Goal: Task Accomplishment & Management: Manage account settings

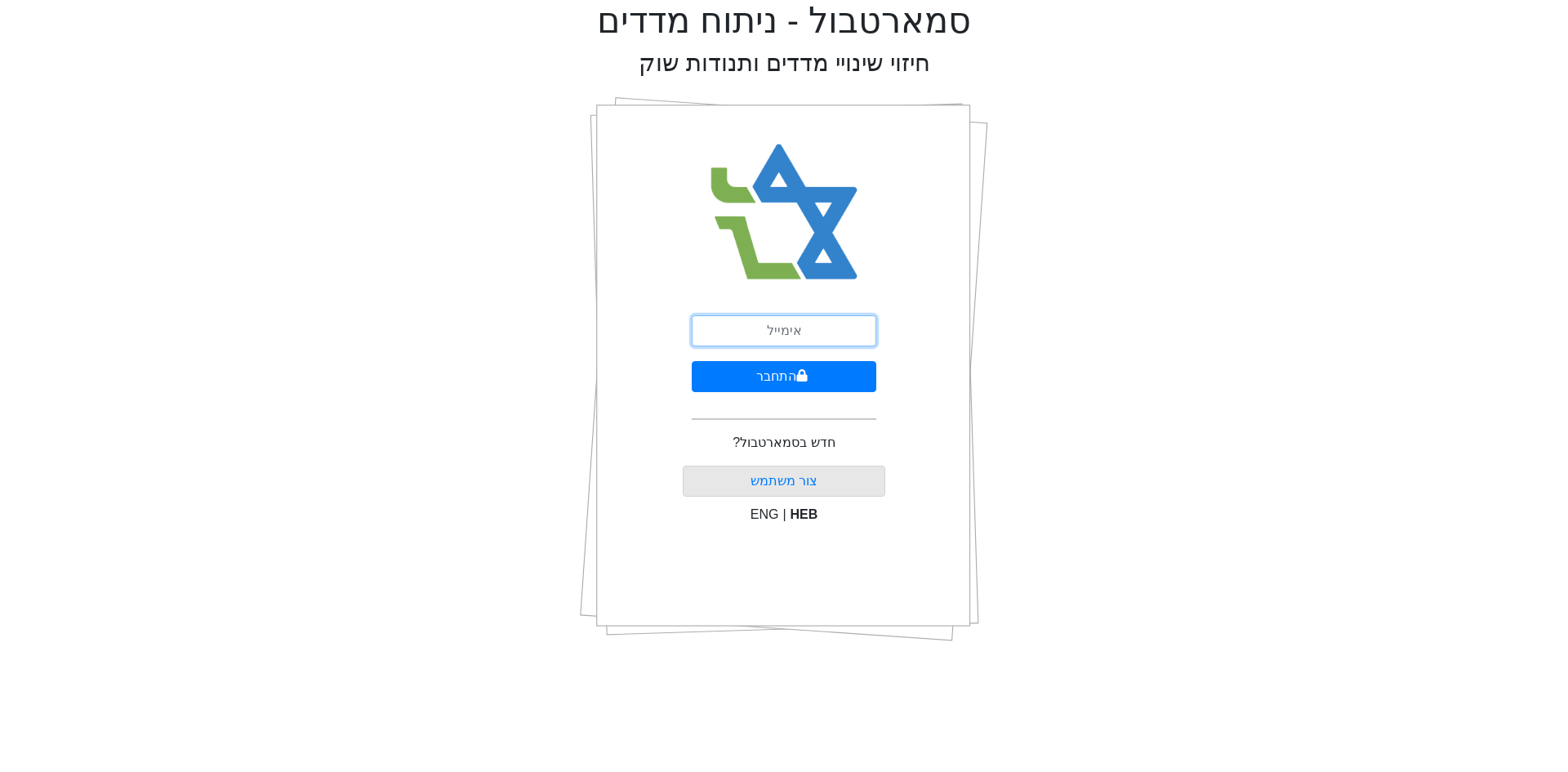
click at [822, 330] on input "email" at bounding box center [784, 331] width 184 height 31
drag, startPoint x: 951, startPoint y: 705, endPoint x: 943, endPoint y: 694, distance: 13.6
click at [951, 655] on html "סמארטבול - ניתוח מדדים חיזוי שינויי מדדים ותנודות שוק התחבר חדש בסמארטבול? צור …" at bounding box center [784, 327] width 1568 height 655
click at [815, 323] on input "email" at bounding box center [784, 331] width 184 height 31
paste input "[EMAIL_ADDRESS][DOMAIN_NAME]"
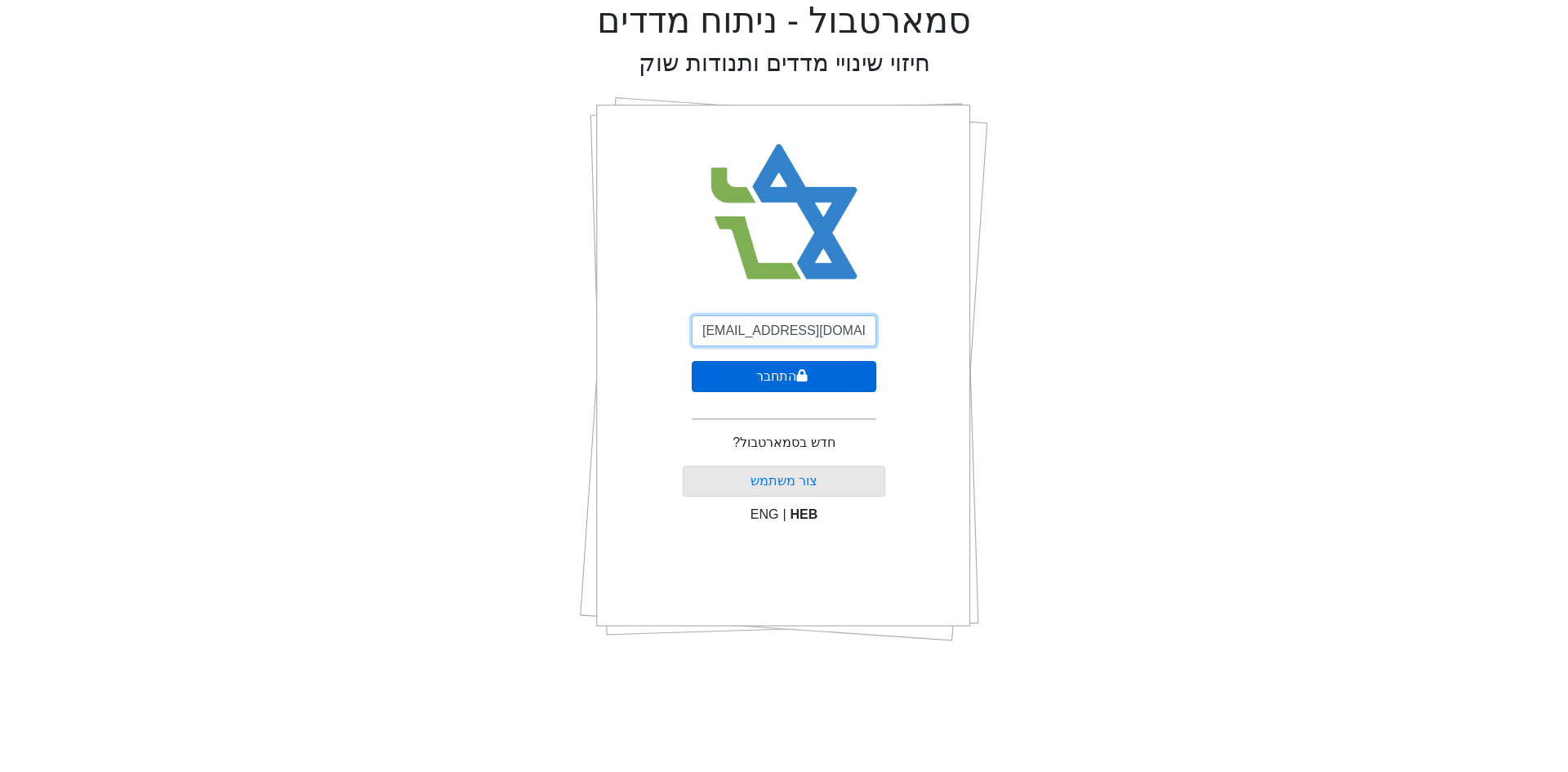
type input "[EMAIL_ADDRESS][DOMAIN_NAME]"
click at [771, 372] on button "התחבר" at bounding box center [784, 377] width 184 height 31
select select "IL"
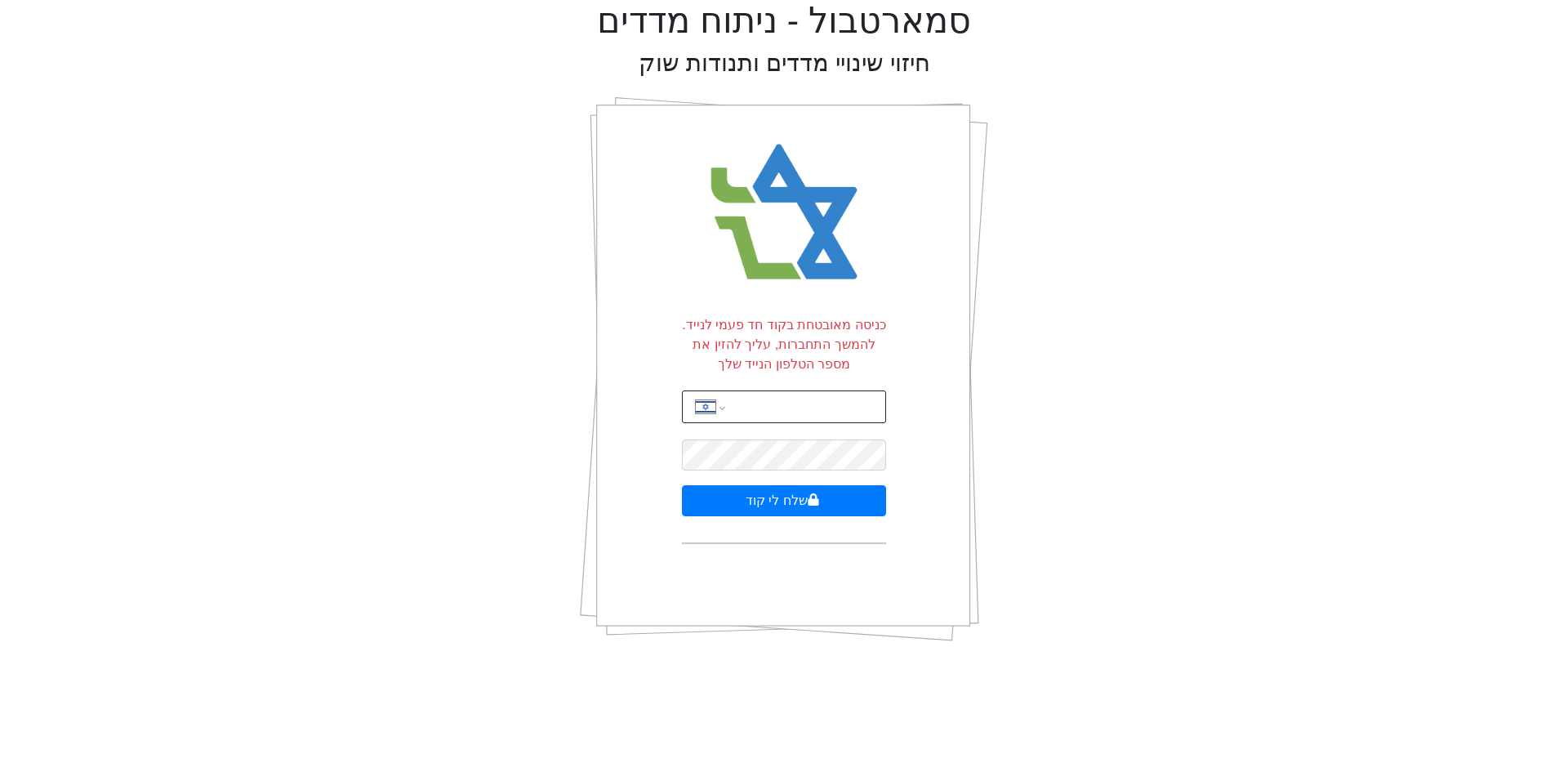
drag, startPoint x: 795, startPoint y: 423, endPoint x: 805, endPoint y: 419, distance: 10.8
click at [795, 423] on input "tel" at bounding box center [807, 407] width 144 height 31
type input "052-256-6345"
click at [820, 497] on button "שלח לי קוד" at bounding box center [784, 501] width 204 height 31
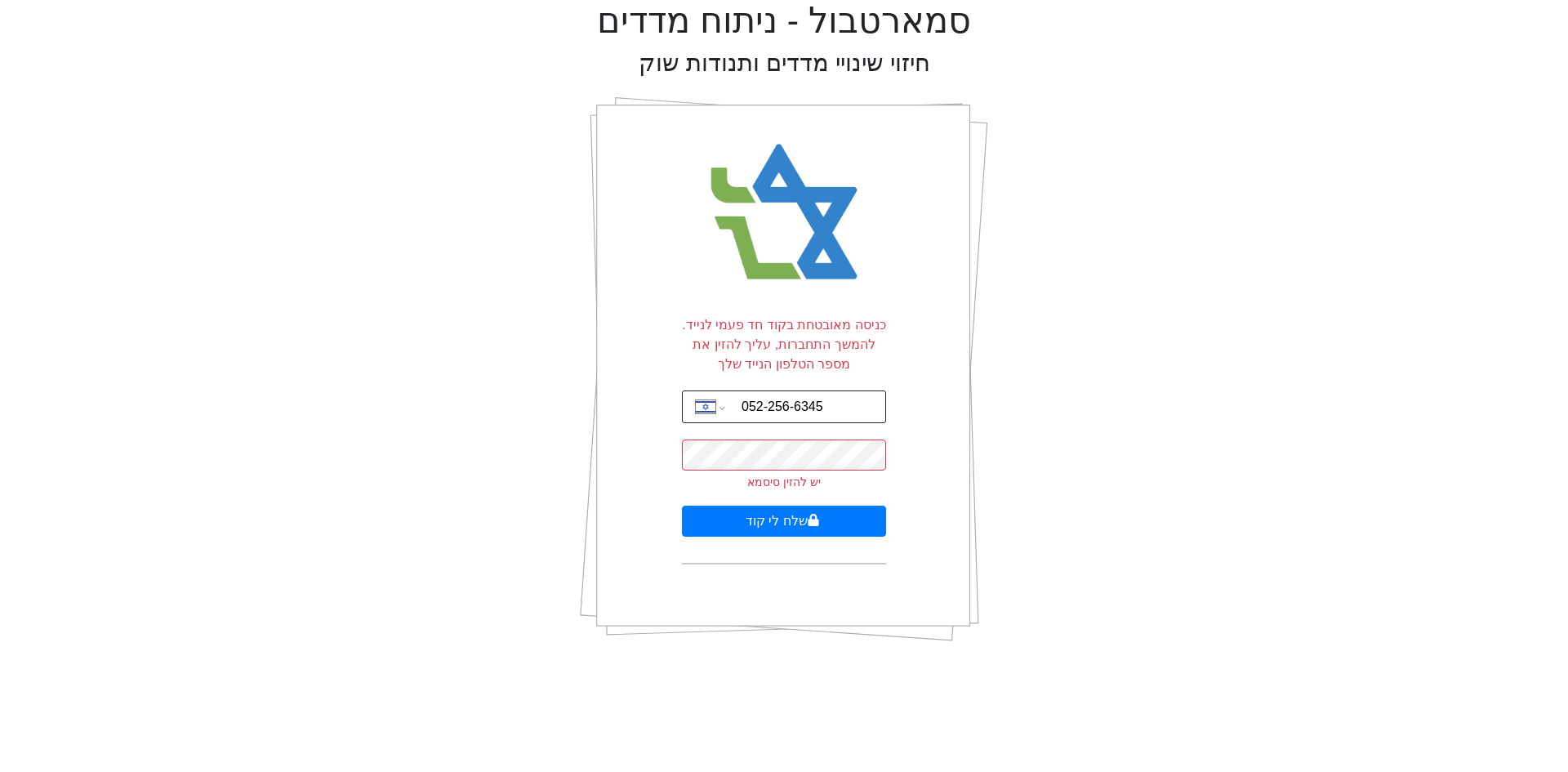
click at [1322, 474] on div "סמארטבול - ניתוח מדדים חיזוי שינויי מדדים ותנודות שוק כניסה מאובטחת בקוד חד פעמ…" at bounding box center [784, 327] width 1543 height 655
click at [822, 514] on button "שלח לי קוד" at bounding box center [784, 521] width 204 height 31
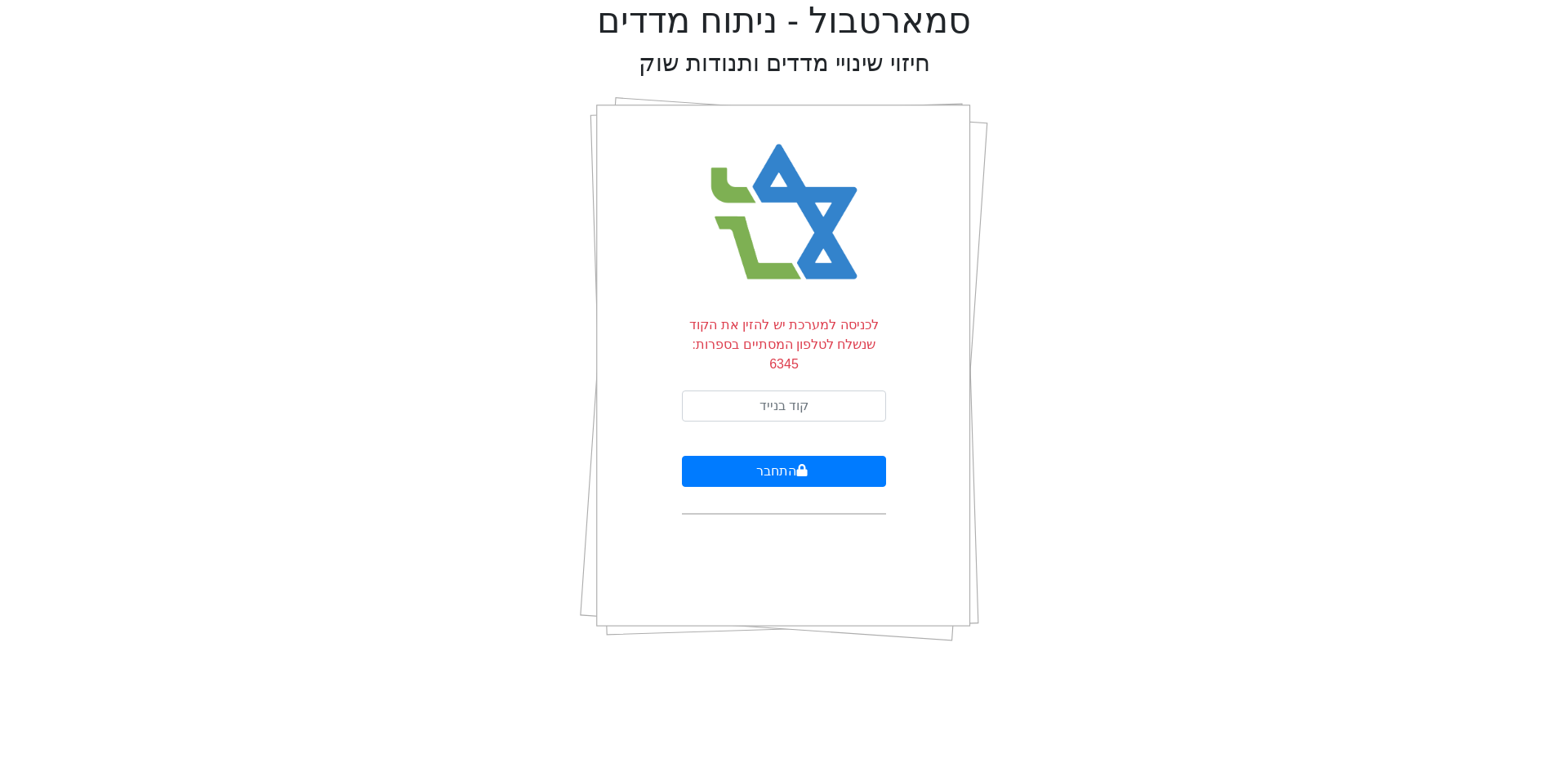
click at [821, 370] on form "לכניסה למערכת יש להזין את הקוד שנשלח לטלפון המסתיים בספרות: 6345 התחבר" at bounding box center [784, 415] width 204 height 199
drag, startPoint x: 824, startPoint y: 385, endPoint x: 853, endPoint y: 400, distance: 32.6
click at [824, 391] on input "text" at bounding box center [784, 406] width 204 height 31
type input "285278"
click at [682, 456] on button "התחבר" at bounding box center [784, 471] width 204 height 31
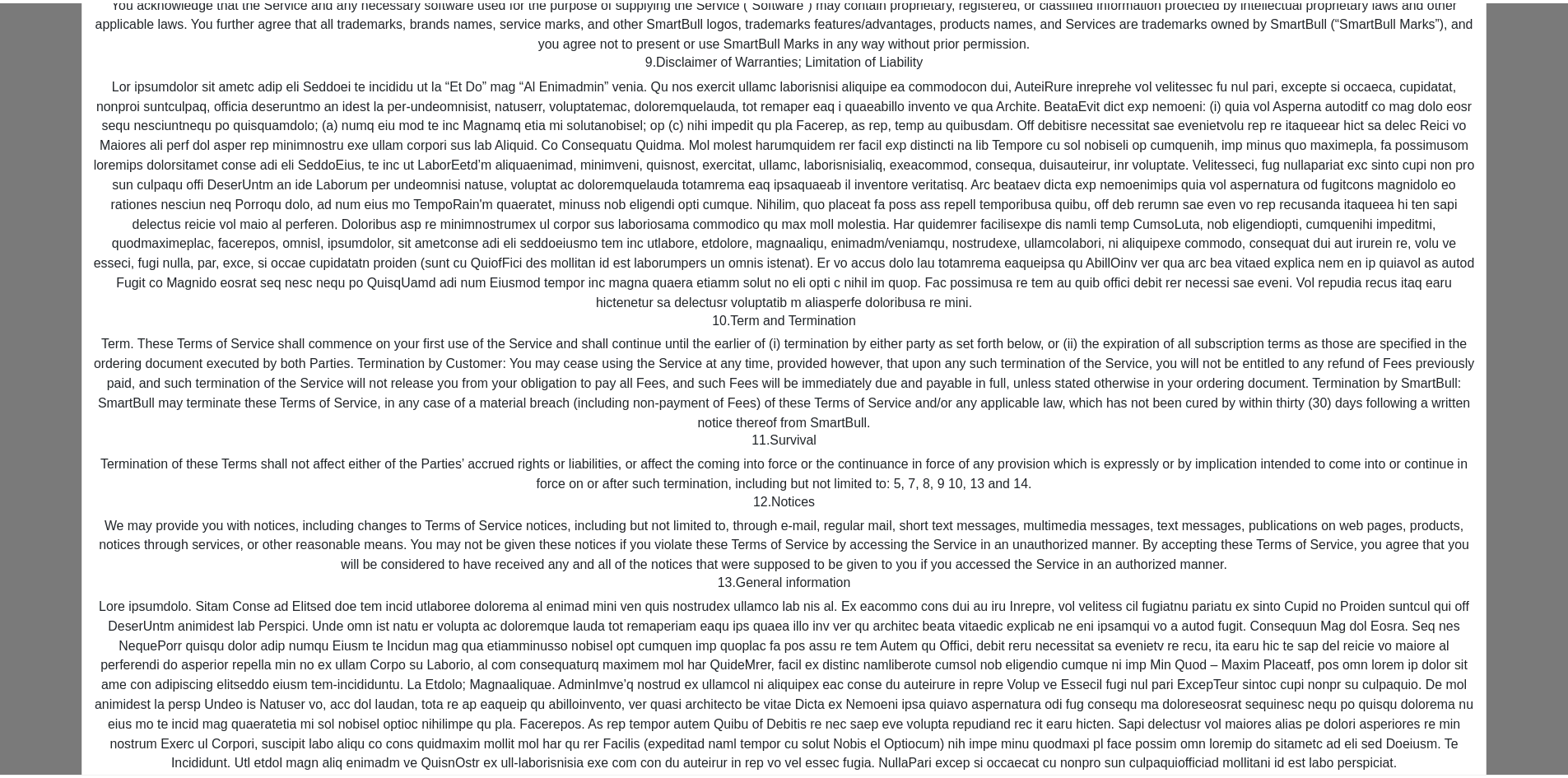
scroll to position [983, 0]
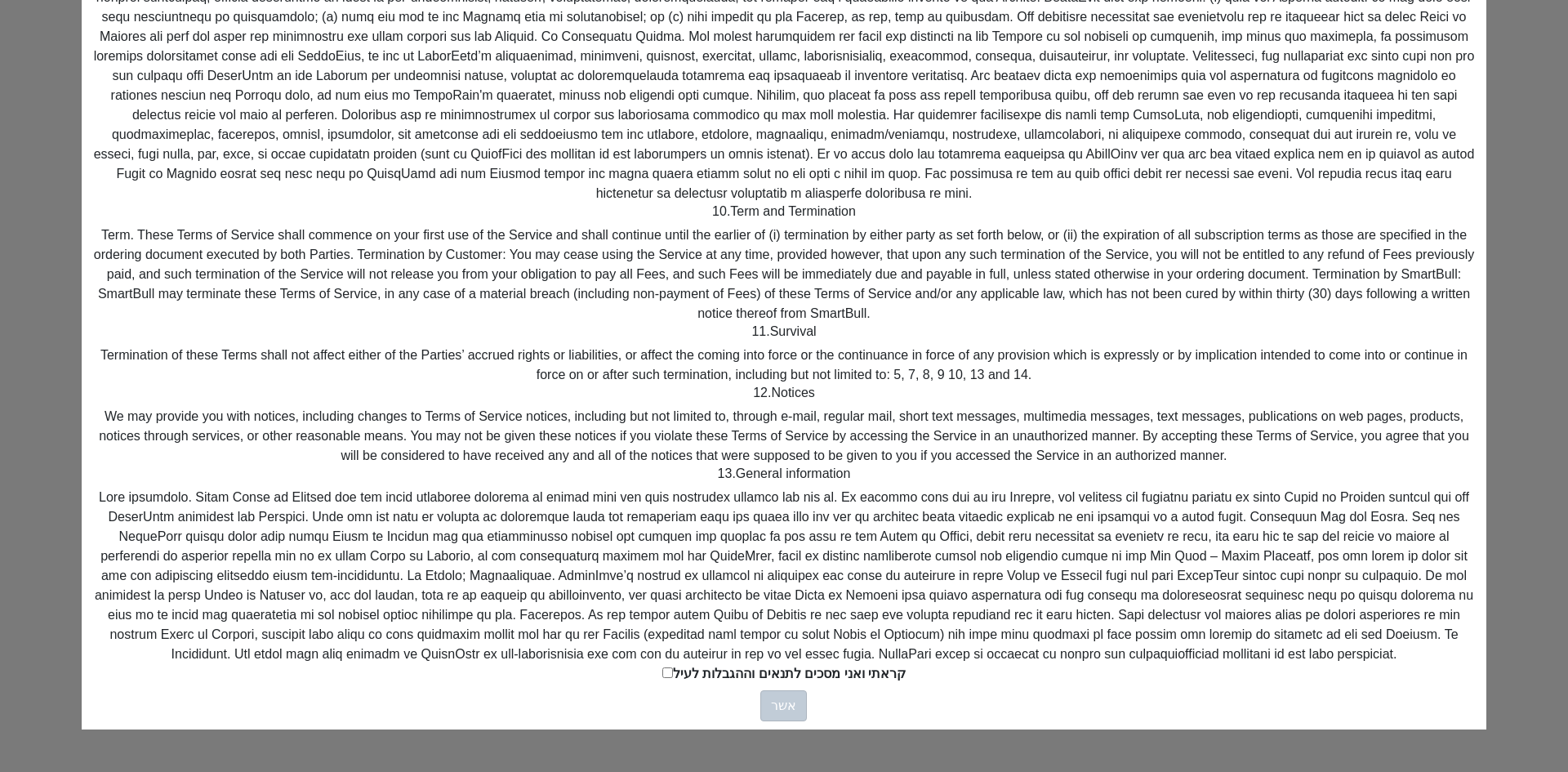
click at [713, 667] on span "קראתי ואני מסכים לתנאים וההגבלות לעיל" at bounding box center [789, 674] width 233 height 14
click at [671, 667] on input "קראתי ואני מסכים לתנאים וההגבלות לעיל" at bounding box center [668, 673] width 11 height 11
checkbox input "true"
click at [801, 690] on div "אשר" at bounding box center [784, 706] width 244 height 31
click at [792, 690] on button "אשר" at bounding box center [783, 706] width 47 height 31
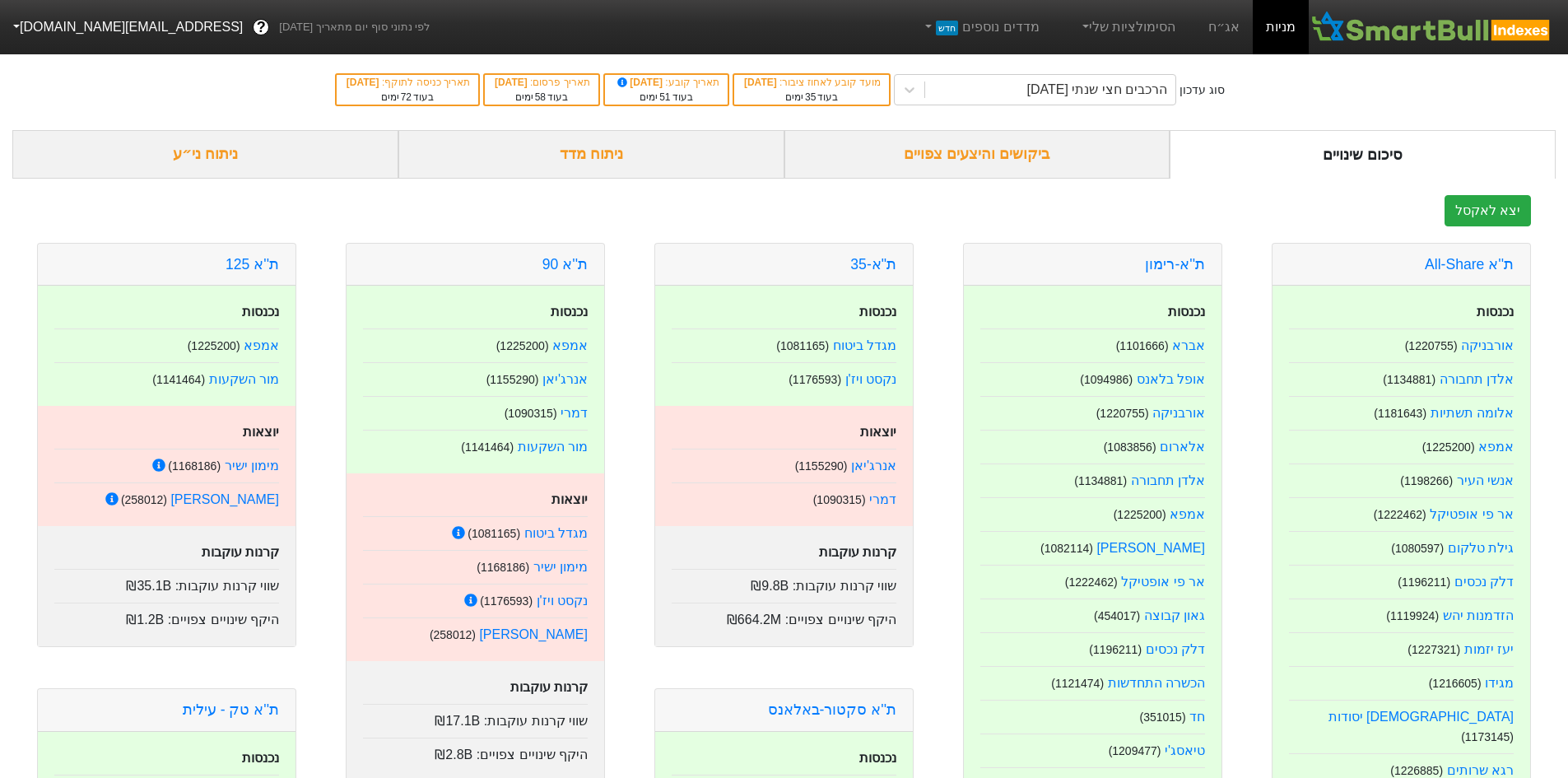
click at [960, 146] on div "ביקושים והיצעים צפויים" at bounding box center [978, 155] width 386 height 48
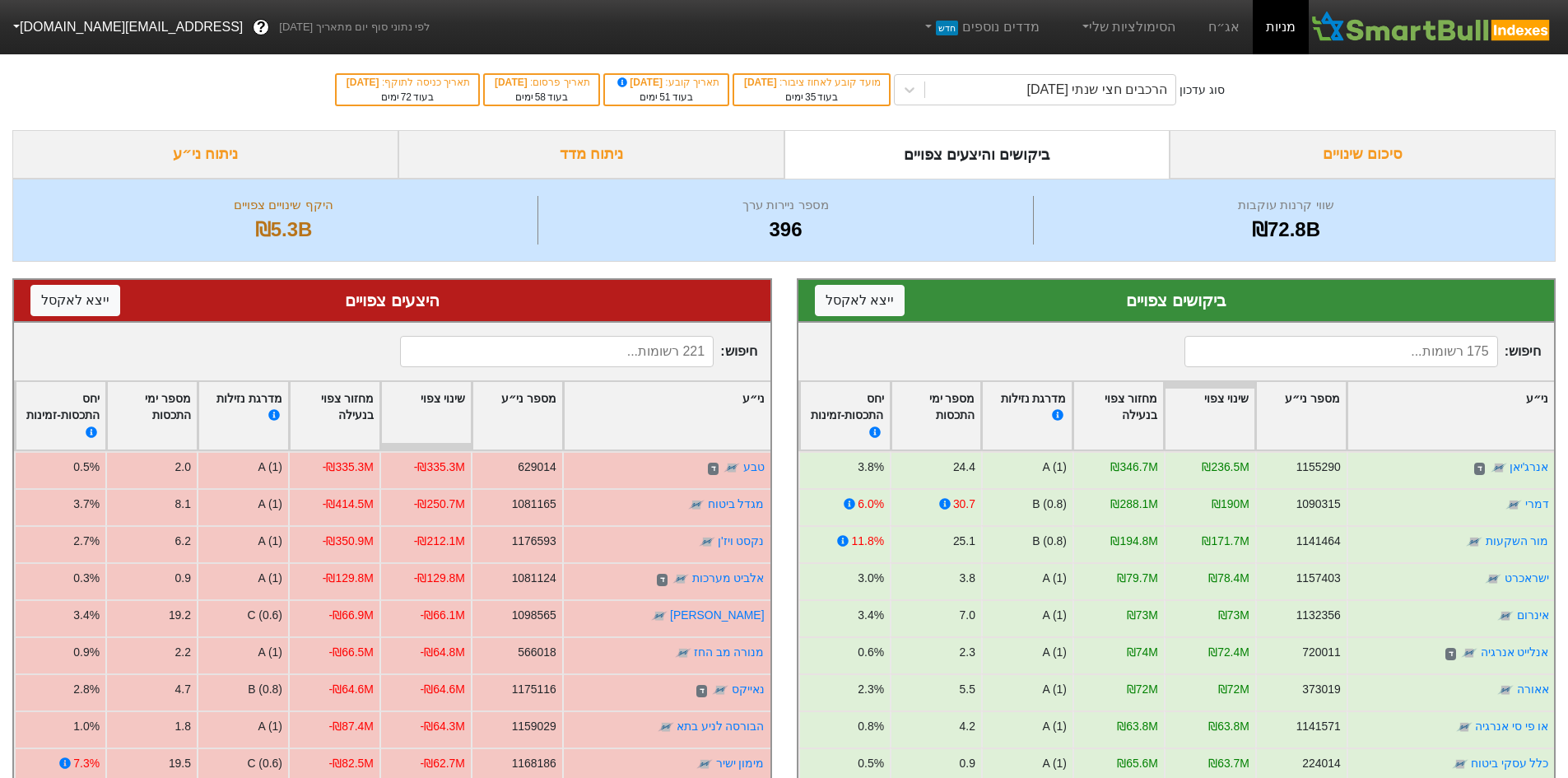
click at [253, 20] on div "?" at bounding box center [261, 27] width 16 height 16
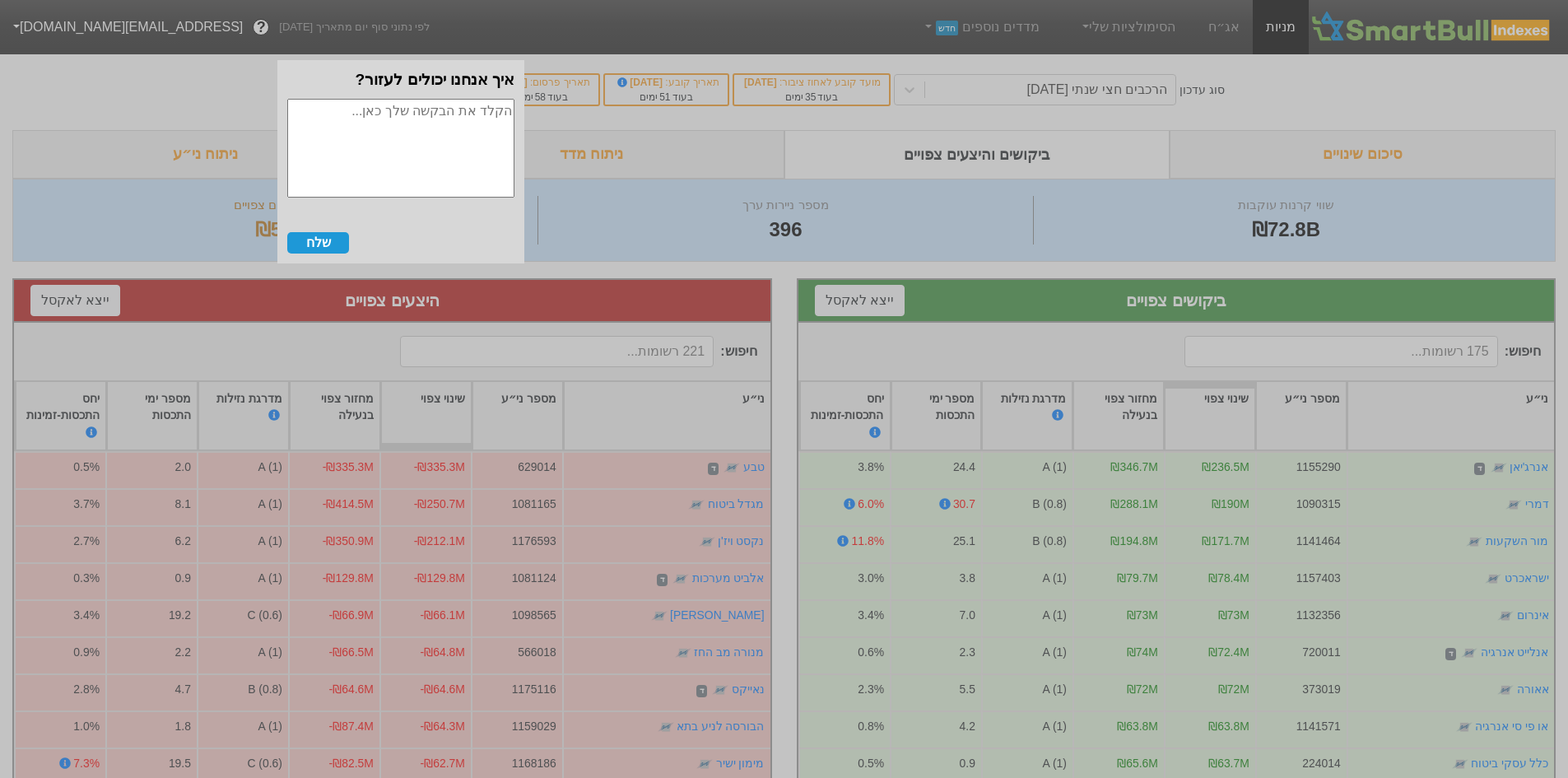
click at [97, 124] on div at bounding box center [784, 389] width 1568 height 778
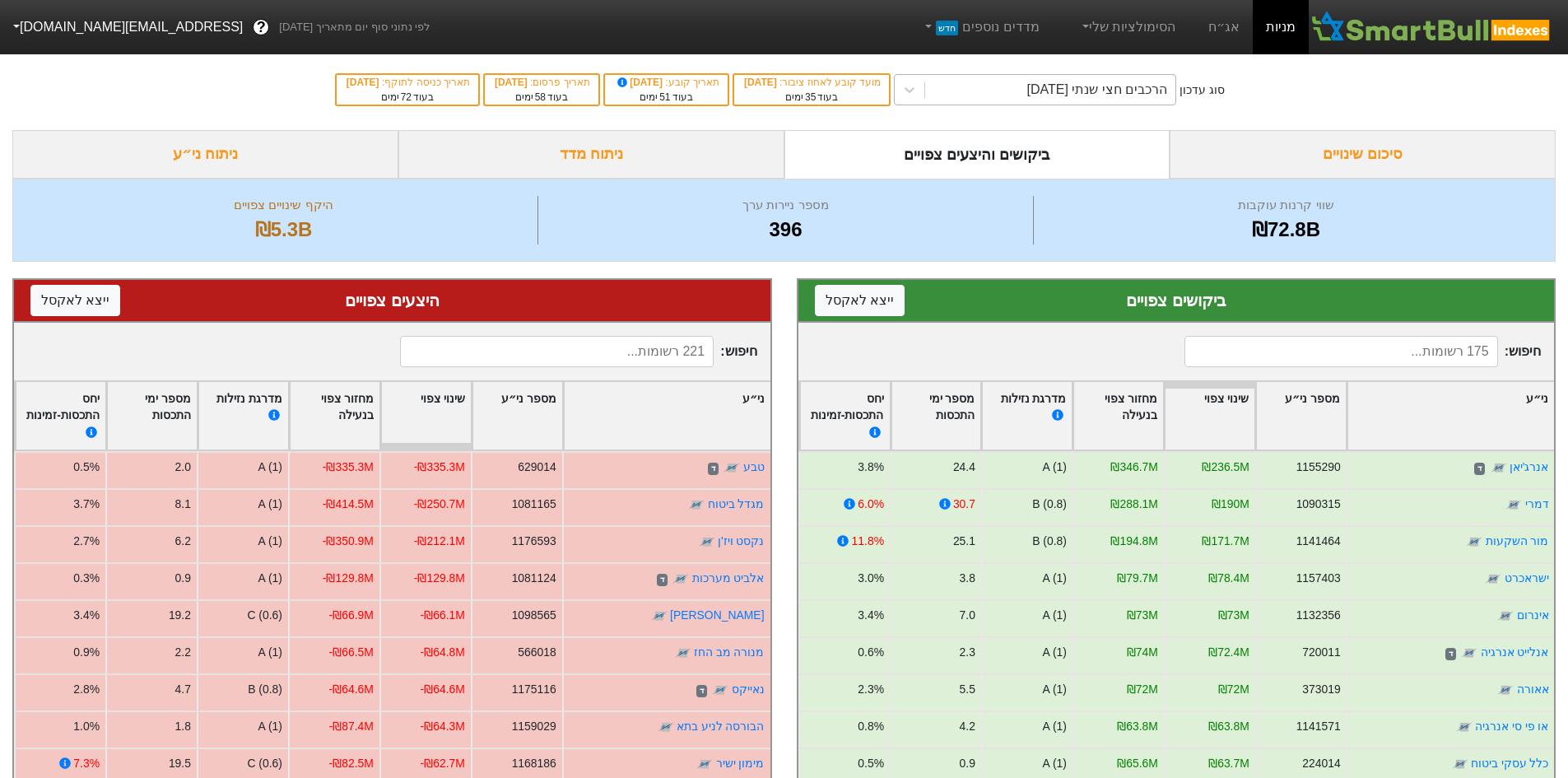
click at [976, 97] on div "הרכבים חצי שנתי [DATE]" at bounding box center [1050, 89] width 250 height 29
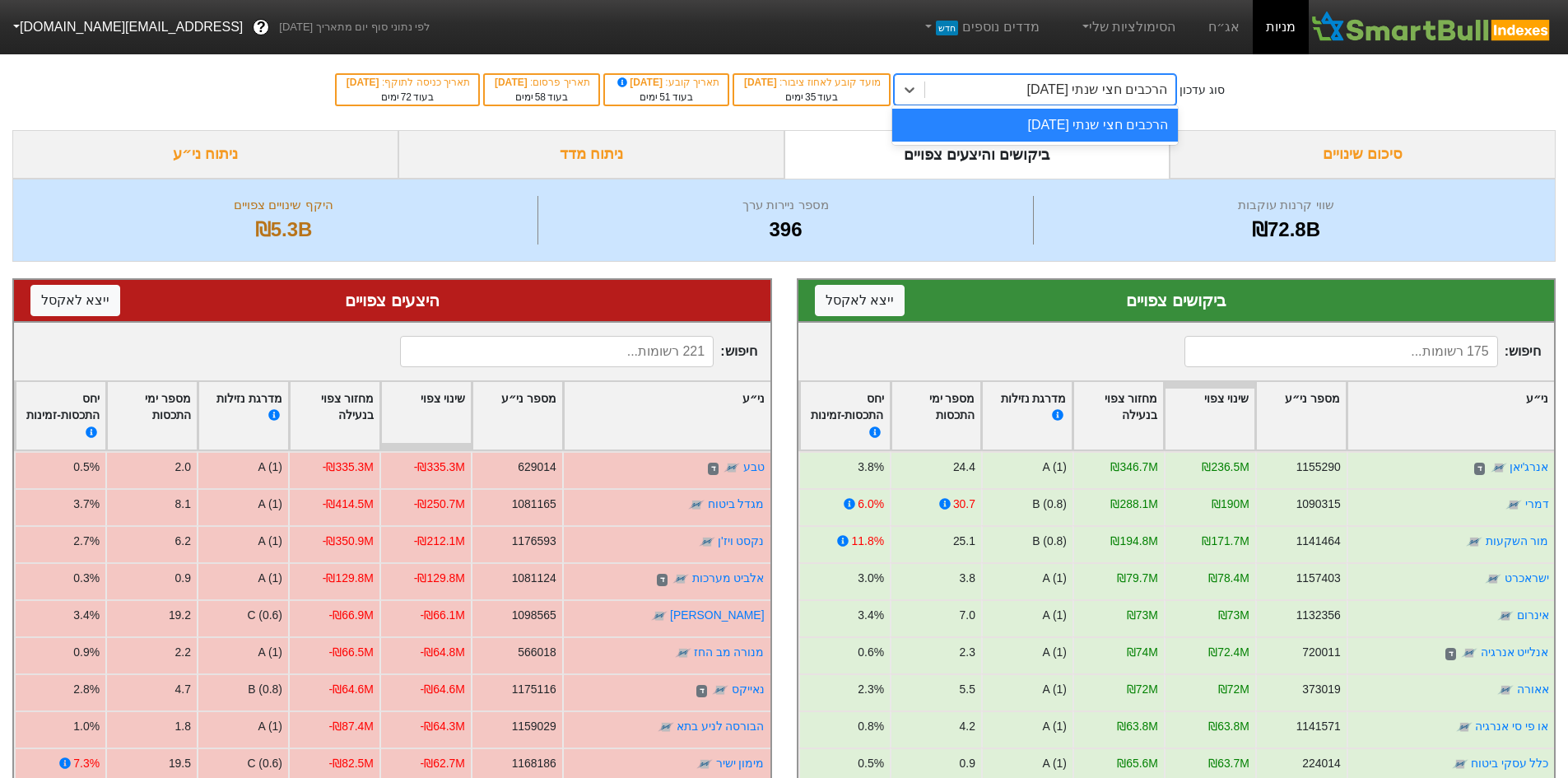
click at [990, 90] on div "הרכבים חצי שנתי [DATE]" at bounding box center [1050, 89] width 250 height 29
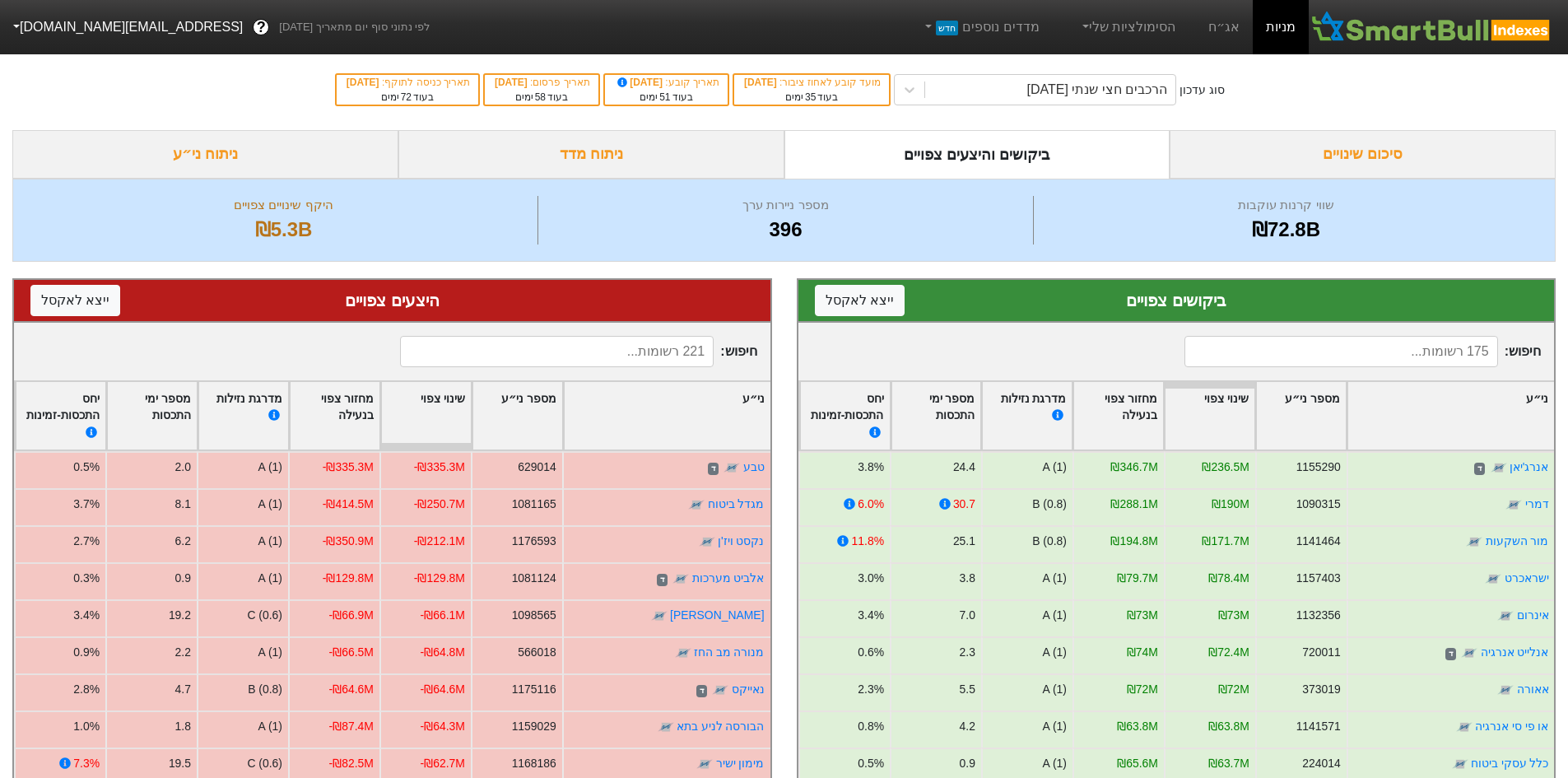
click at [1220, 125] on div "סוג עדכון הרכבים חצי שנתי [DATE] מועד קובע לאחוז ציבור : [DATE] בעוד 35 ימים תא…" at bounding box center [784, 89] width 1568 height 80
click at [1261, 146] on div "סיכום שינויים" at bounding box center [1363, 155] width 386 height 48
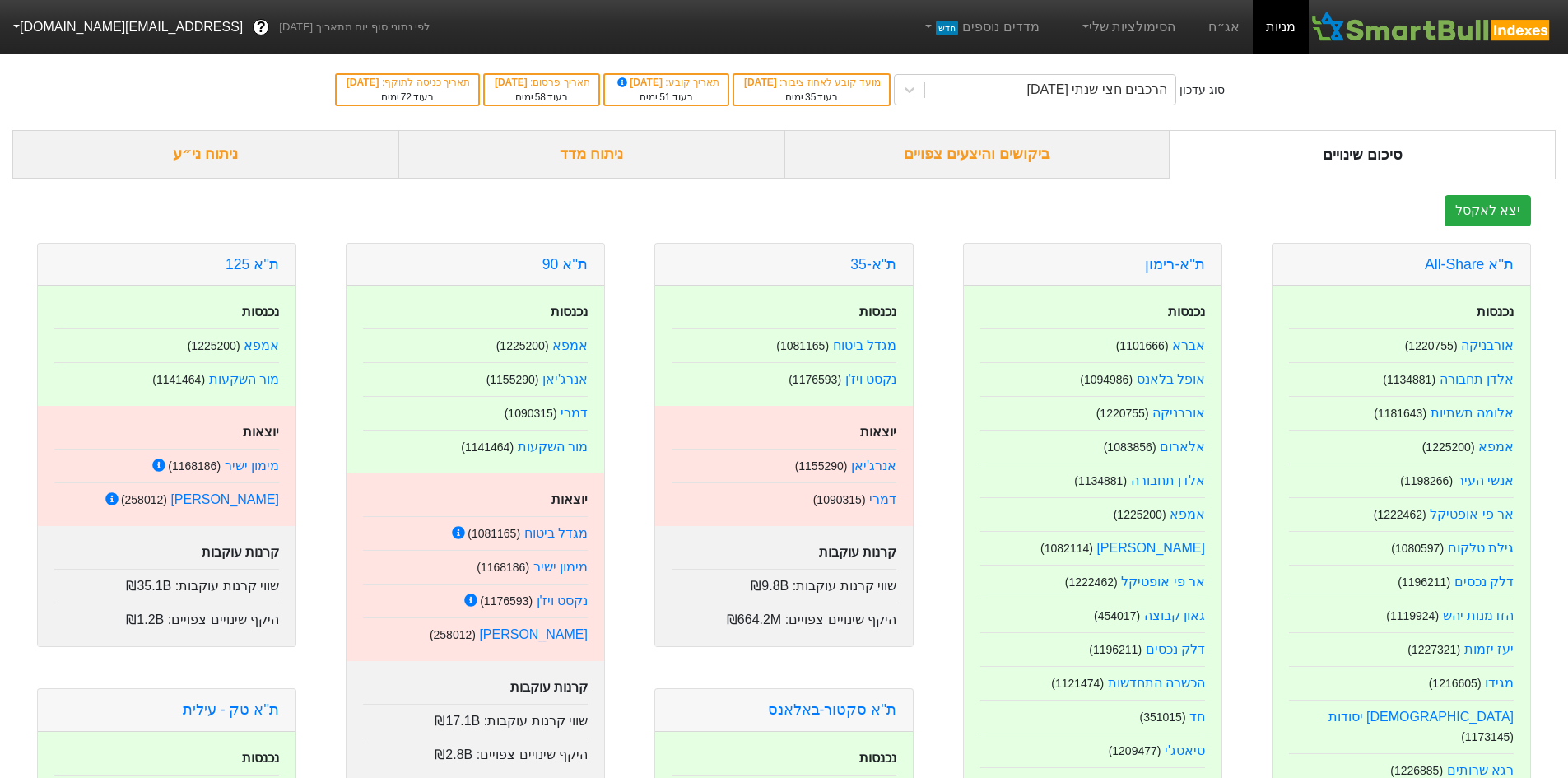
click at [1113, 153] on div "ביקושים והיצעים צפויים" at bounding box center [978, 155] width 386 height 48
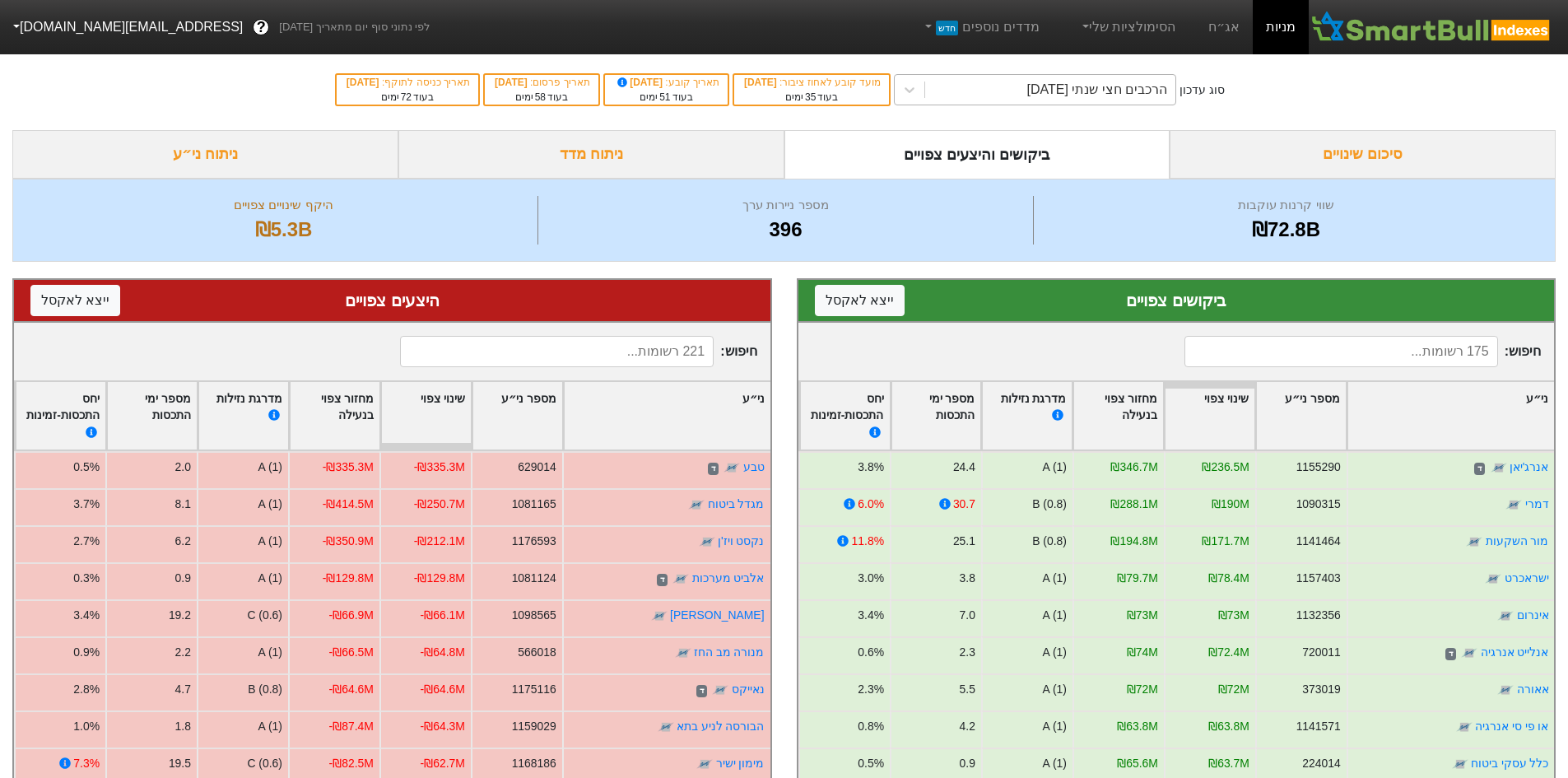
click at [1065, 74] on div "הרכבים חצי שנתי [DATE]" at bounding box center [1035, 89] width 282 height 31
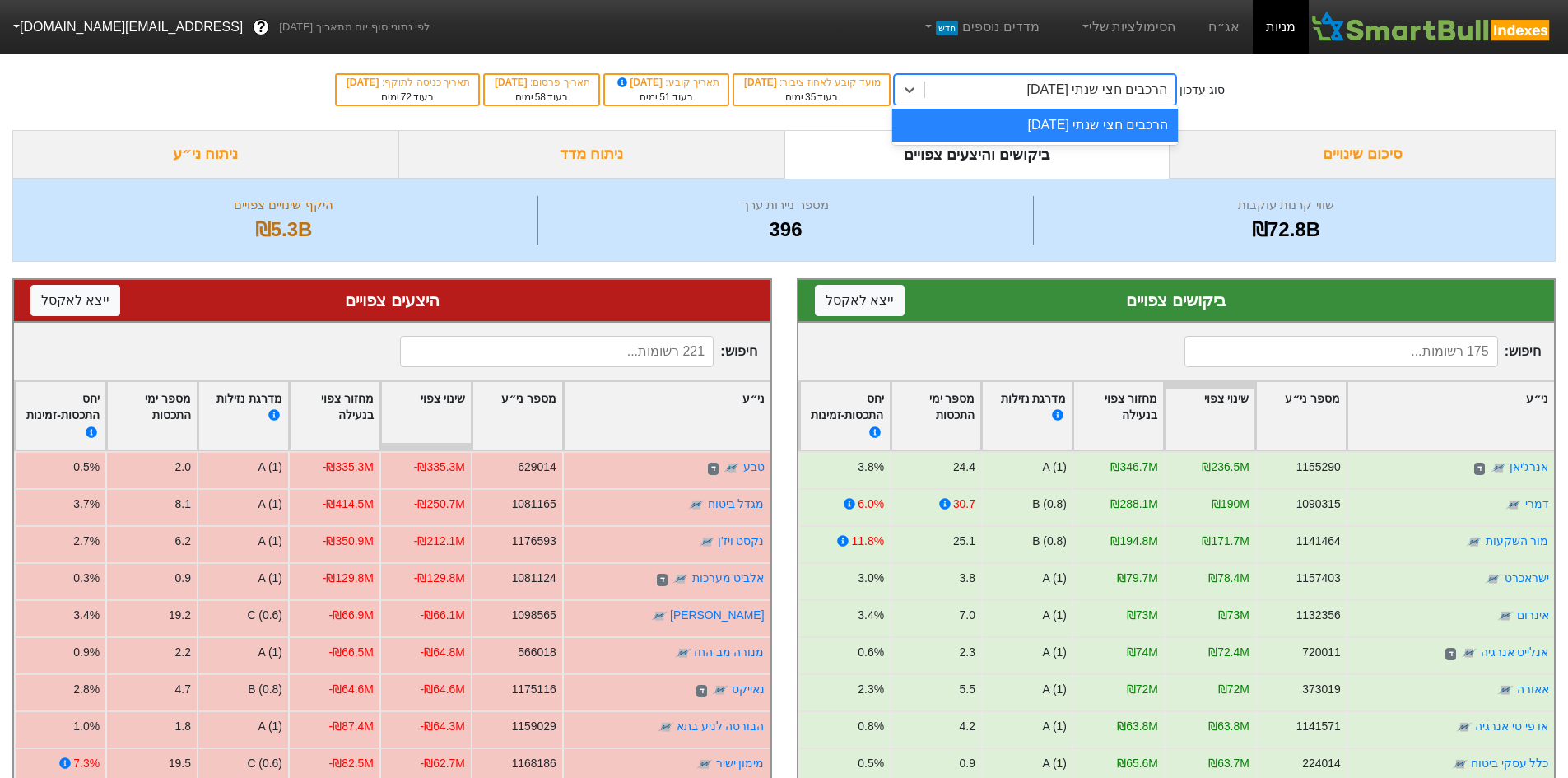
click at [1065, 74] on div "הרכבים חצי שנתי [DATE]" at bounding box center [1035, 89] width 282 height 31
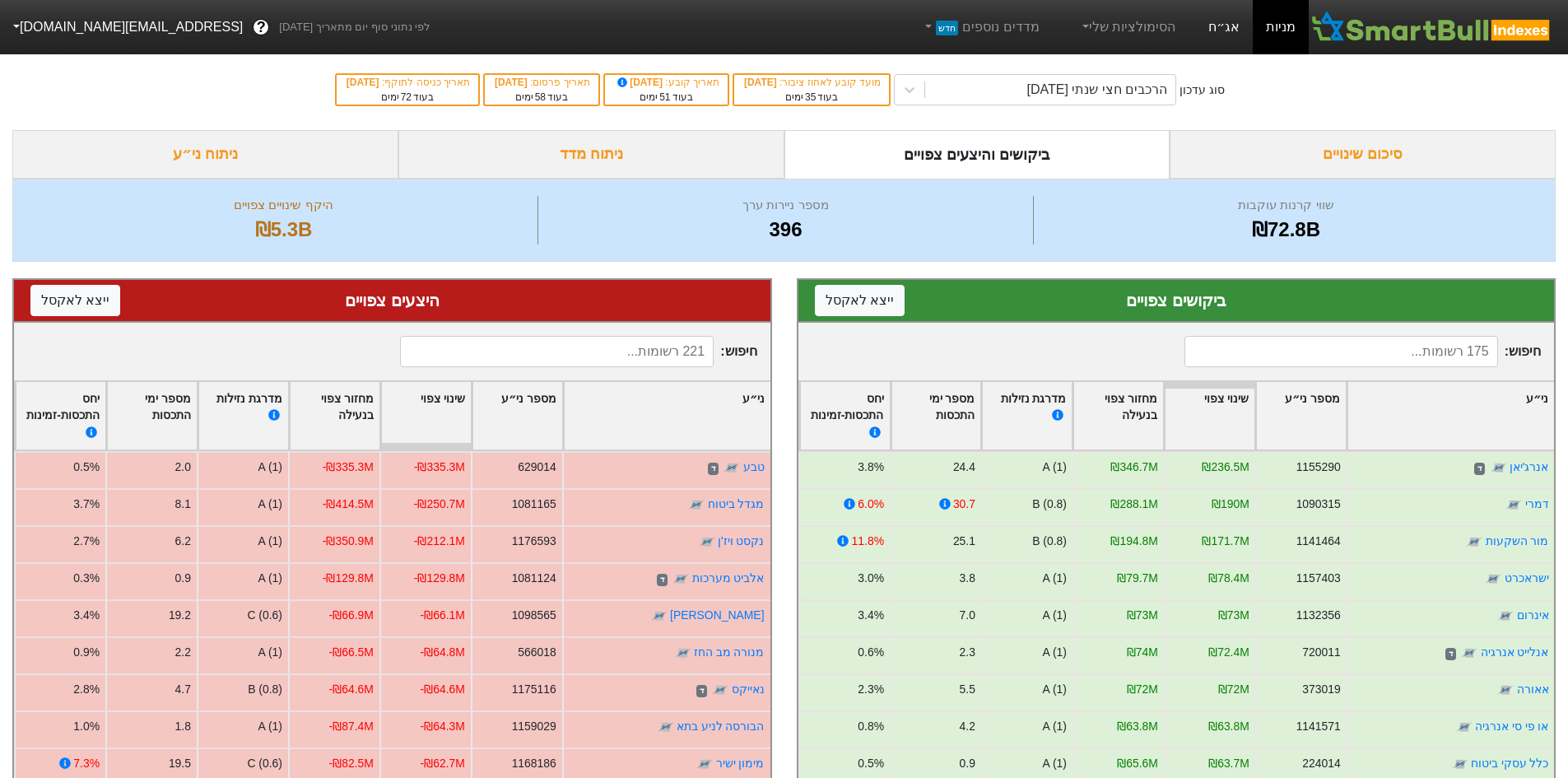
click at [1221, 21] on link "אג״ח" at bounding box center [1224, 27] width 58 height 54
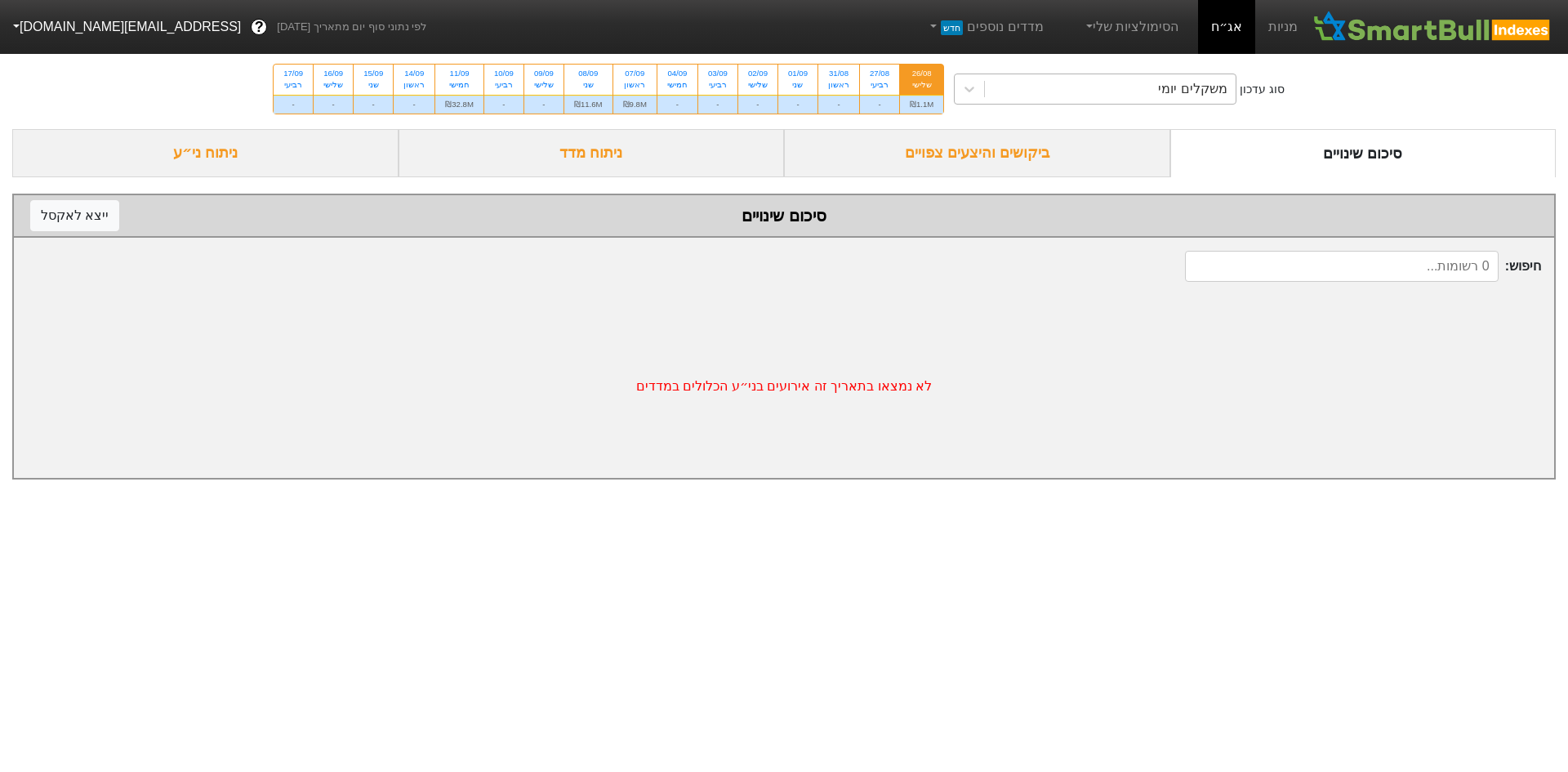
click at [1029, 89] on div "משקלים יומי" at bounding box center [1110, 89] width 251 height 29
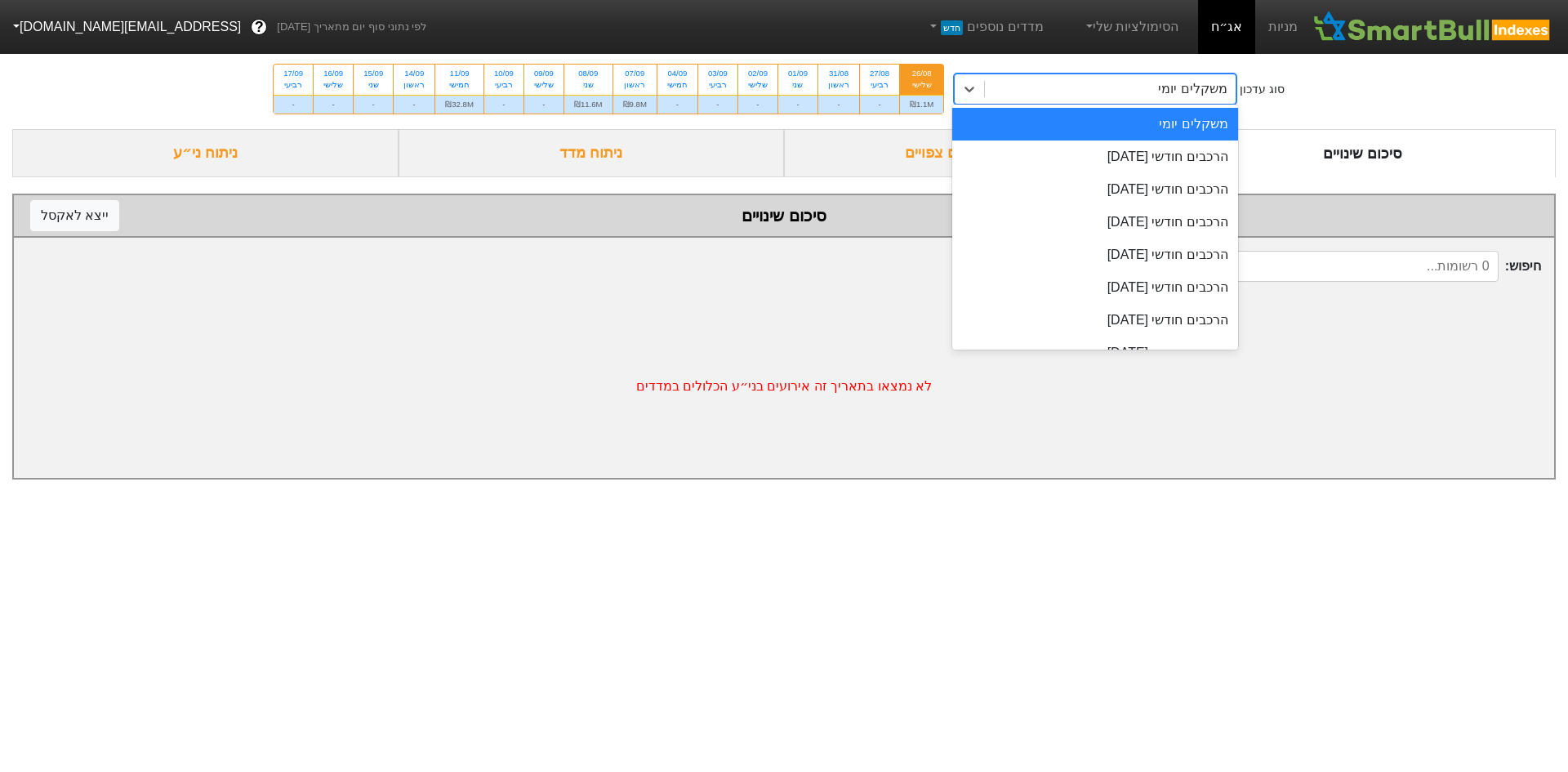
click at [608, 131] on div "ניתוח מדד" at bounding box center [592, 153] width 386 height 48
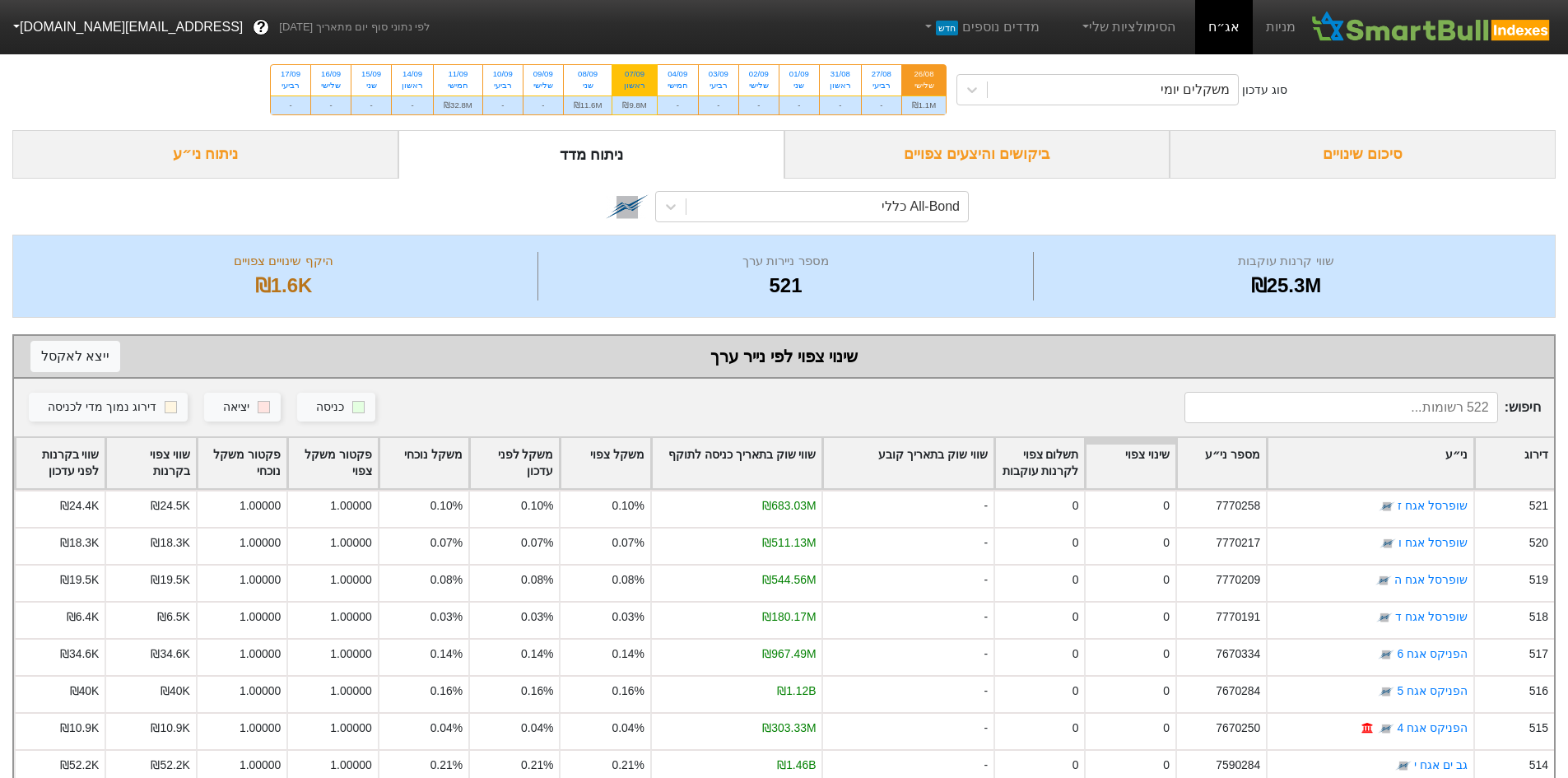
click at [634, 79] on div "07/09" at bounding box center [634, 74] width 24 height 12
click at [634, 76] on input "07/09 ראשון ₪9.8M" at bounding box center [630, 71] width 11 height 11
radio input "true"
click at [1268, 151] on div "סיכום שינויים" at bounding box center [1363, 155] width 386 height 48
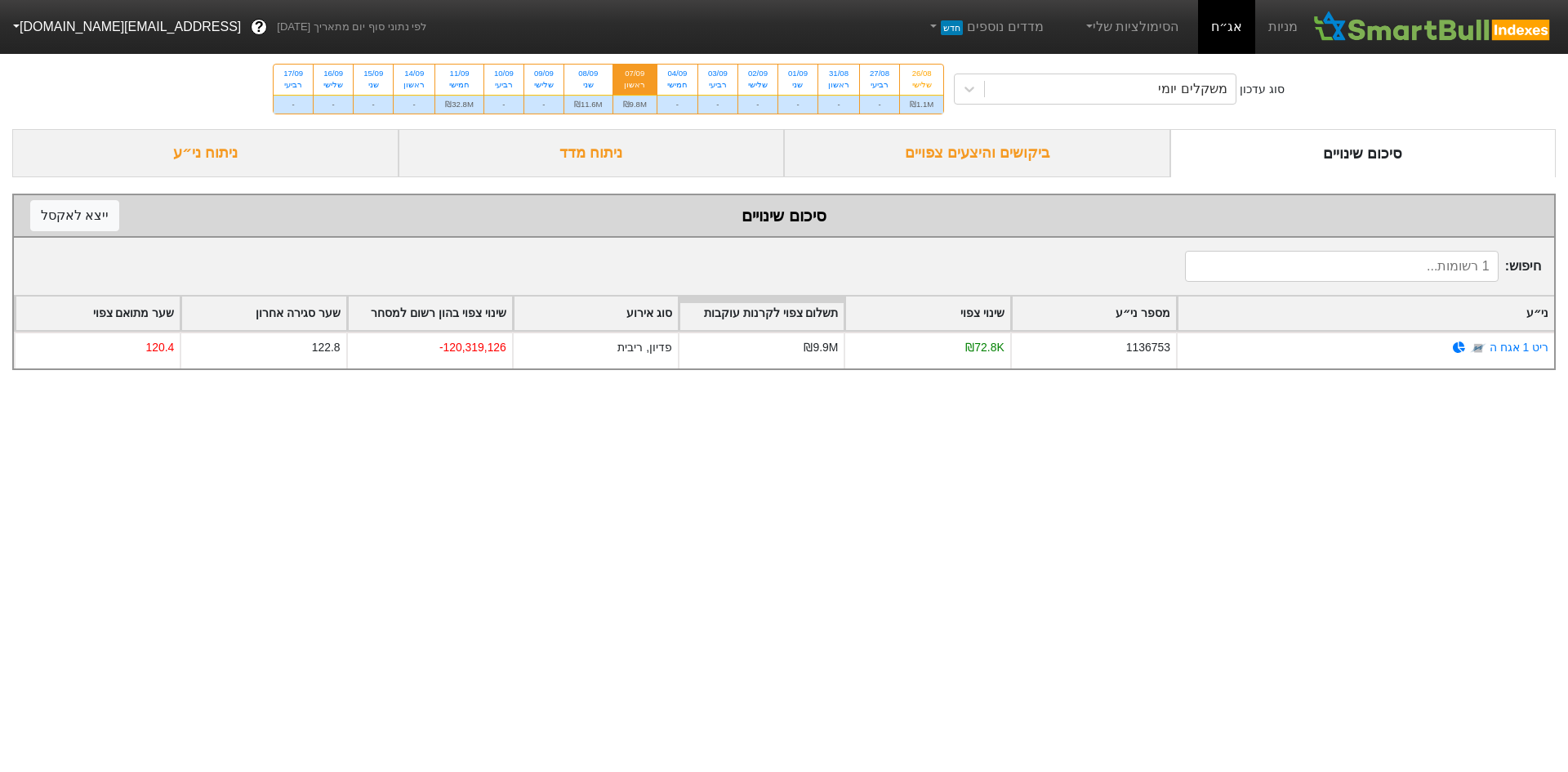
click at [1114, 152] on div "ביקושים והיצעים צפויים" at bounding box center [977, 153] width 386 height 48
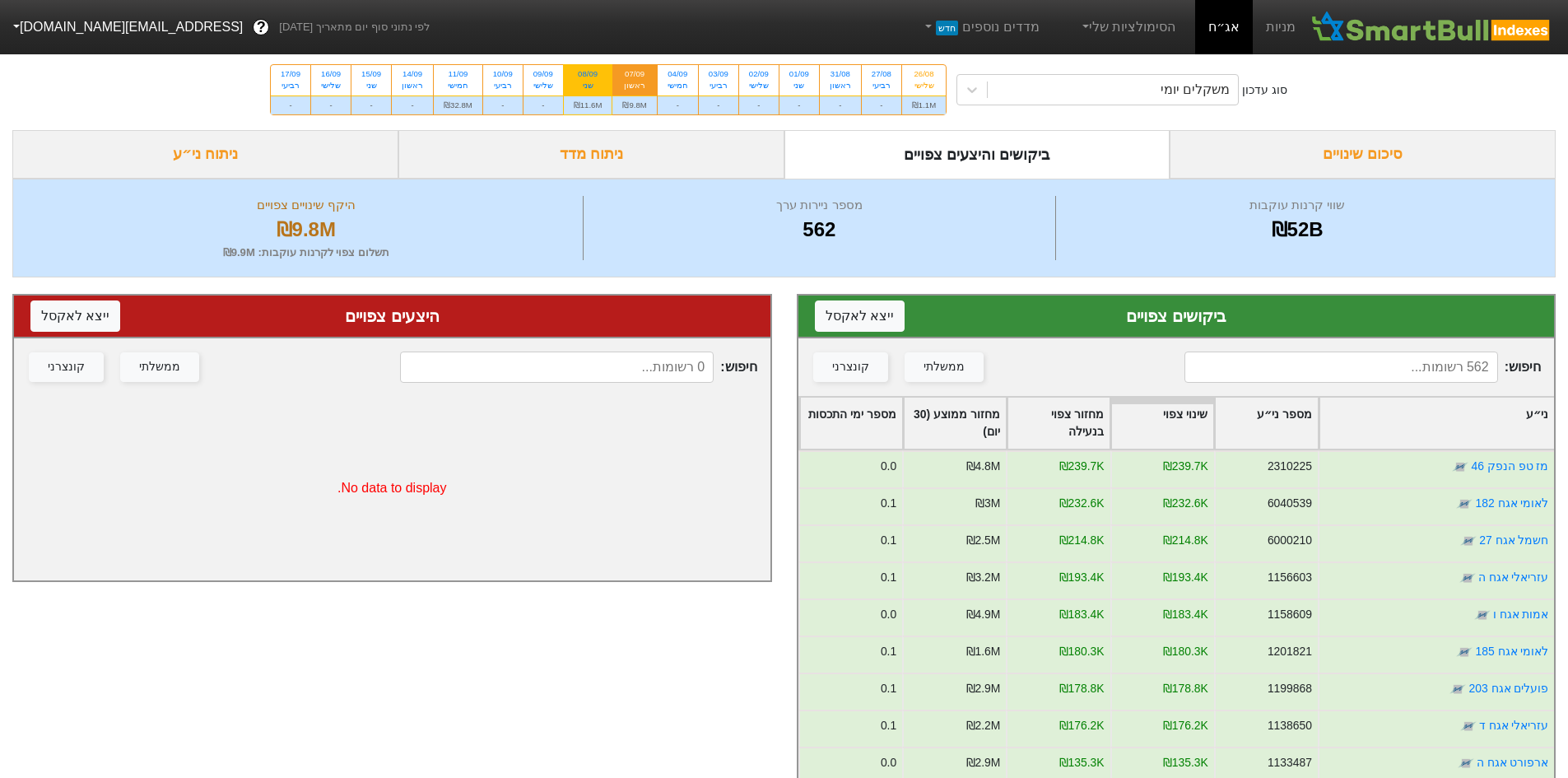
click at [581, 71] on div "08/09" at bounding box center [588, 74] width 29 height 12
click at [581, 71] on input "08/09 שני ₪11.6M" at bounding box center [582, 71] width 11 height 11
radio input "true"
click at [455, 73] on div "11/09" at bounding box center [458, 74] width 29 height 12
click at [455, 73] on input "11/09 חמישי ₪32.8M" at bounding box center [453, 71] width 11 height 11
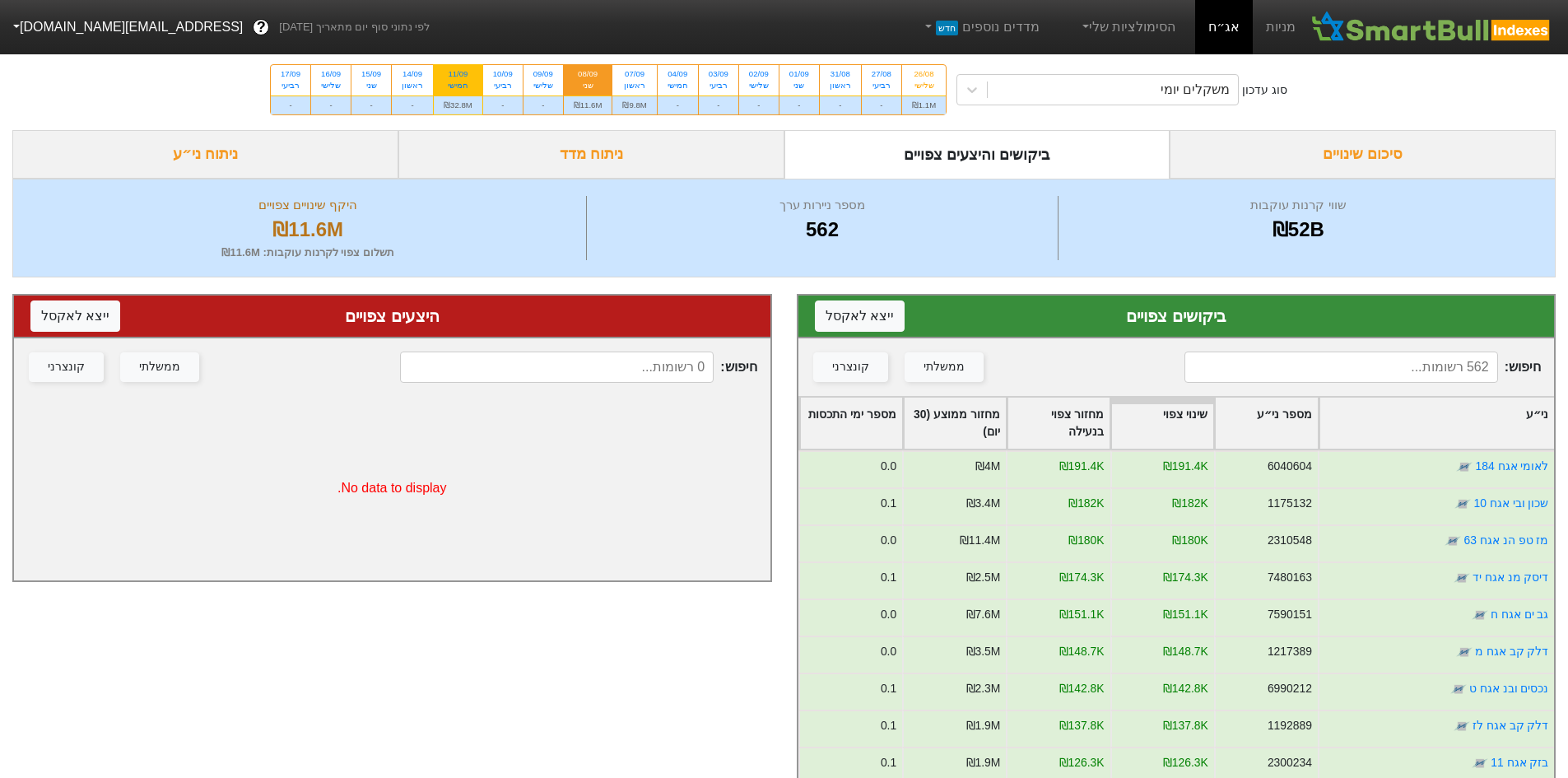
radio input "true"
click at [1172, 98] on div "משקלים יומי" at bounding box center [1195, 89] width 69 height 20
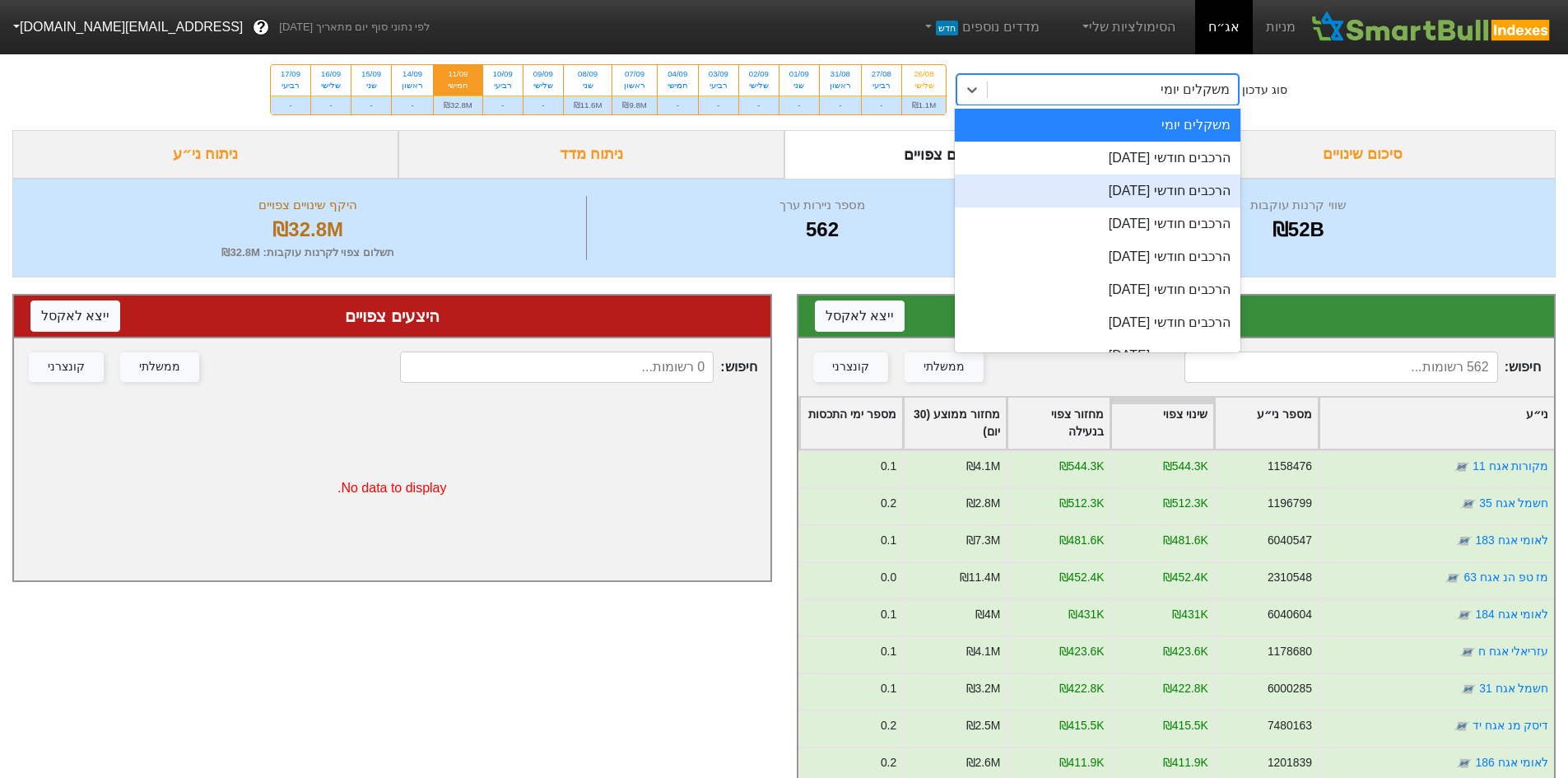
click at [1197, 198] on div "הרכבים חודשי [DATE]" at bounding box center [1097, 190] width 286 height 33
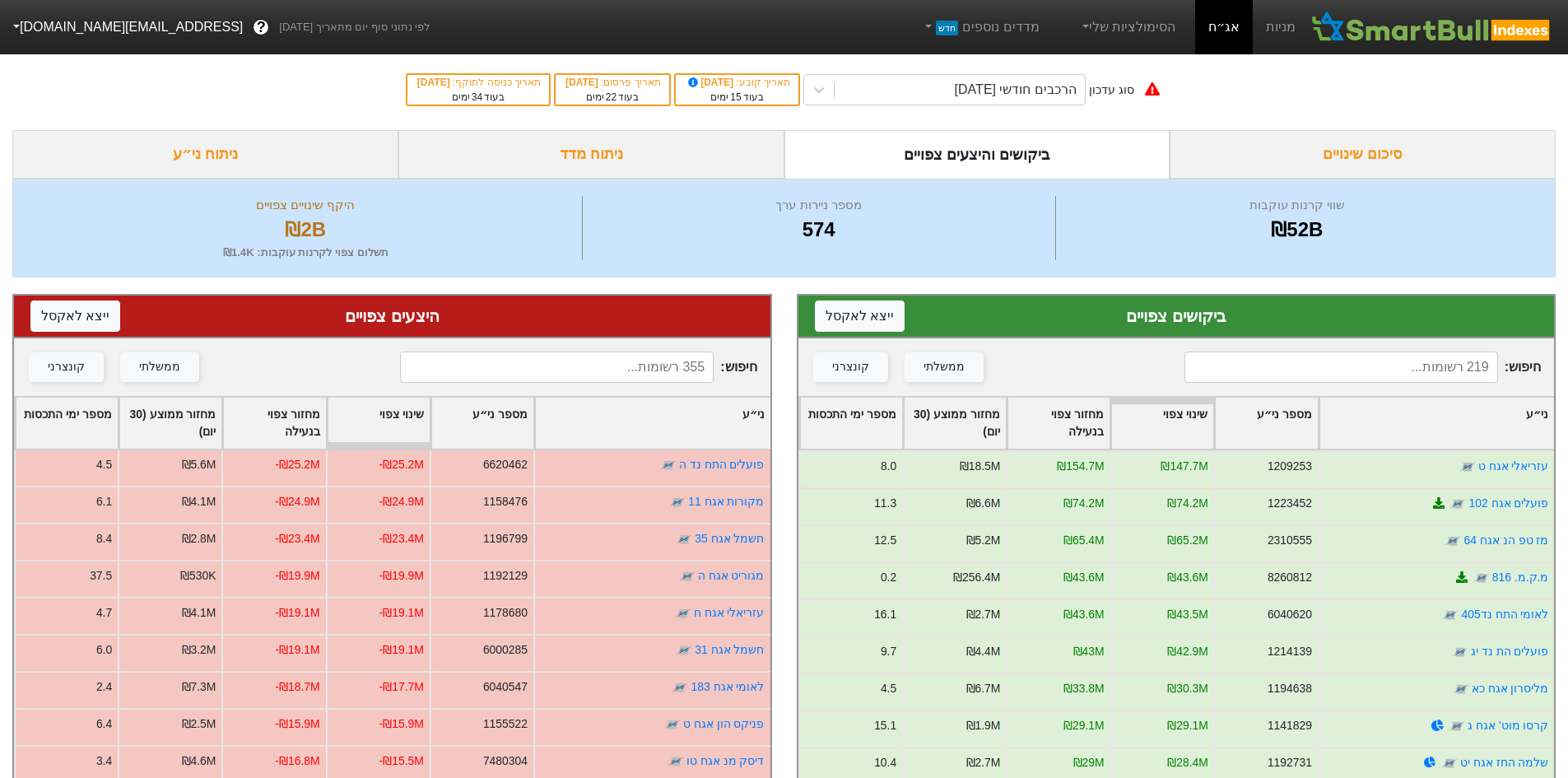
scroll to position [330, 0]
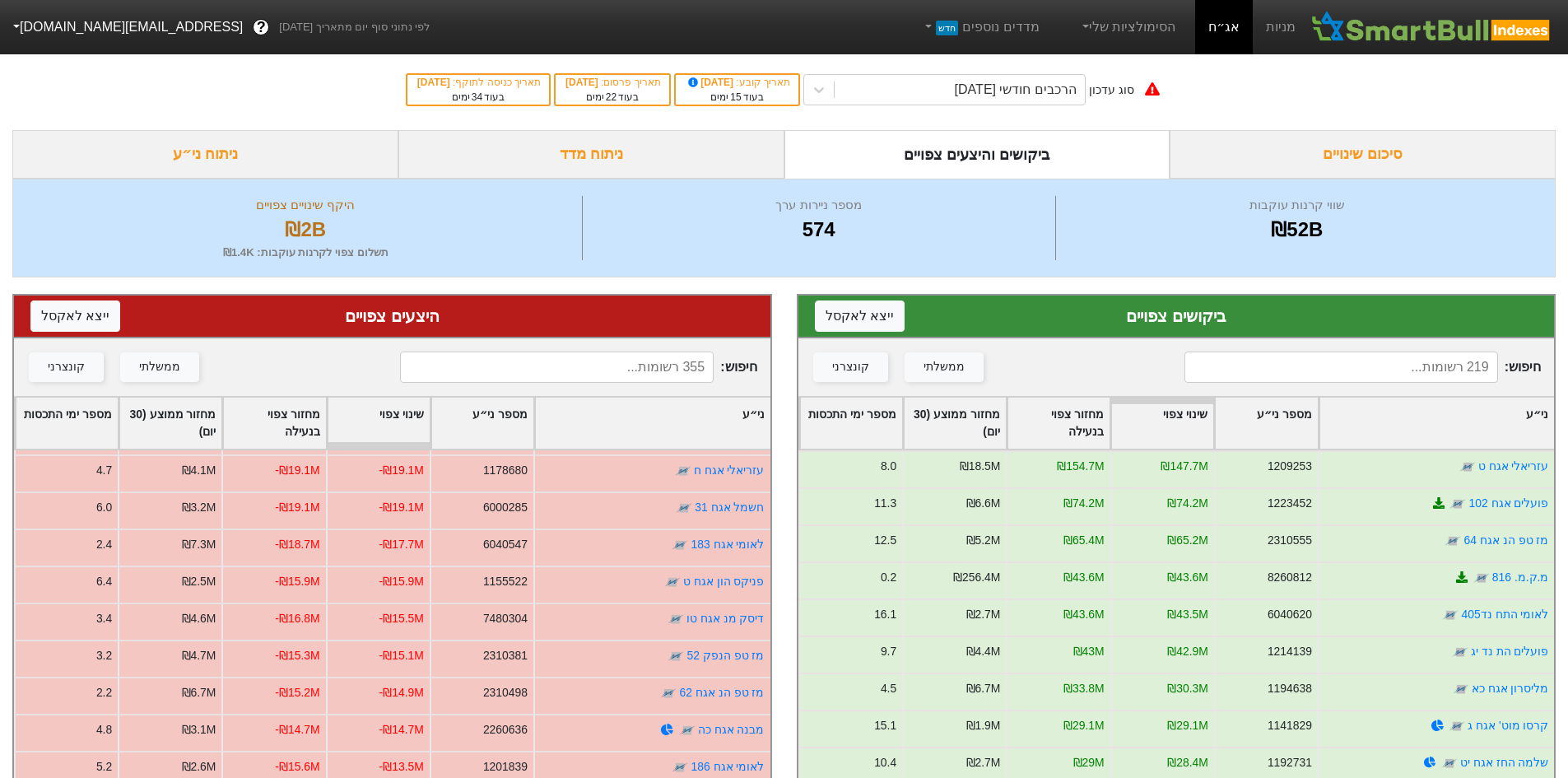
click at [671, 346] on div "חיפוש : ממשלתי קונצרני" at bounding box center [392, 367] width 756 height 58
drag, startPoint x: 667, startPoint y: 347, endPoint x: 657, endPoint y: 364, distance: 19.7
click at [667, 348] on div "חיפוש : ממשלתי קונצרני" at bounding box center [392, 367] width 756 height 58
click at [656, 364] on input at bounding box center [556, 367] width 313 height 31
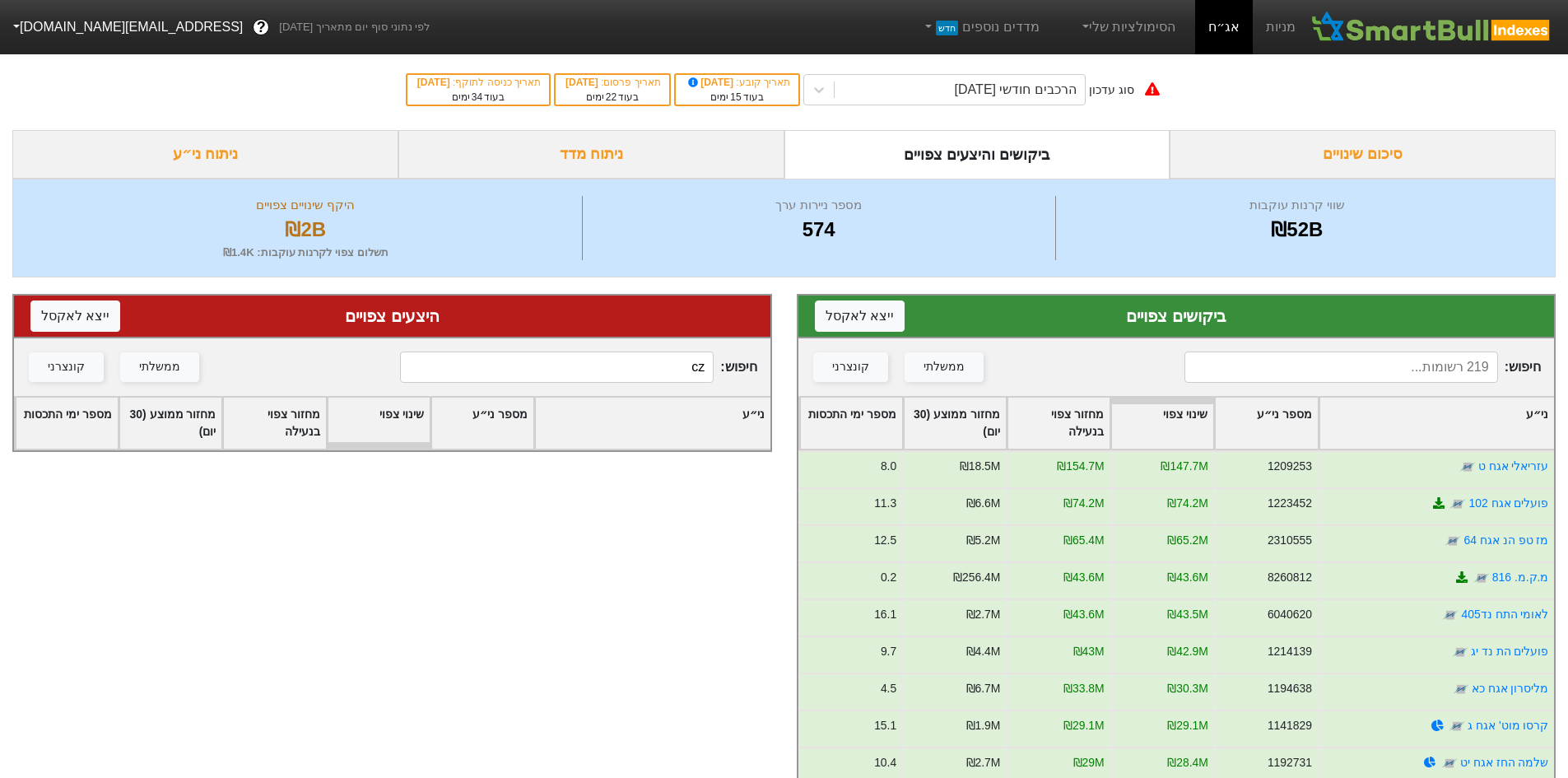
type input "c"
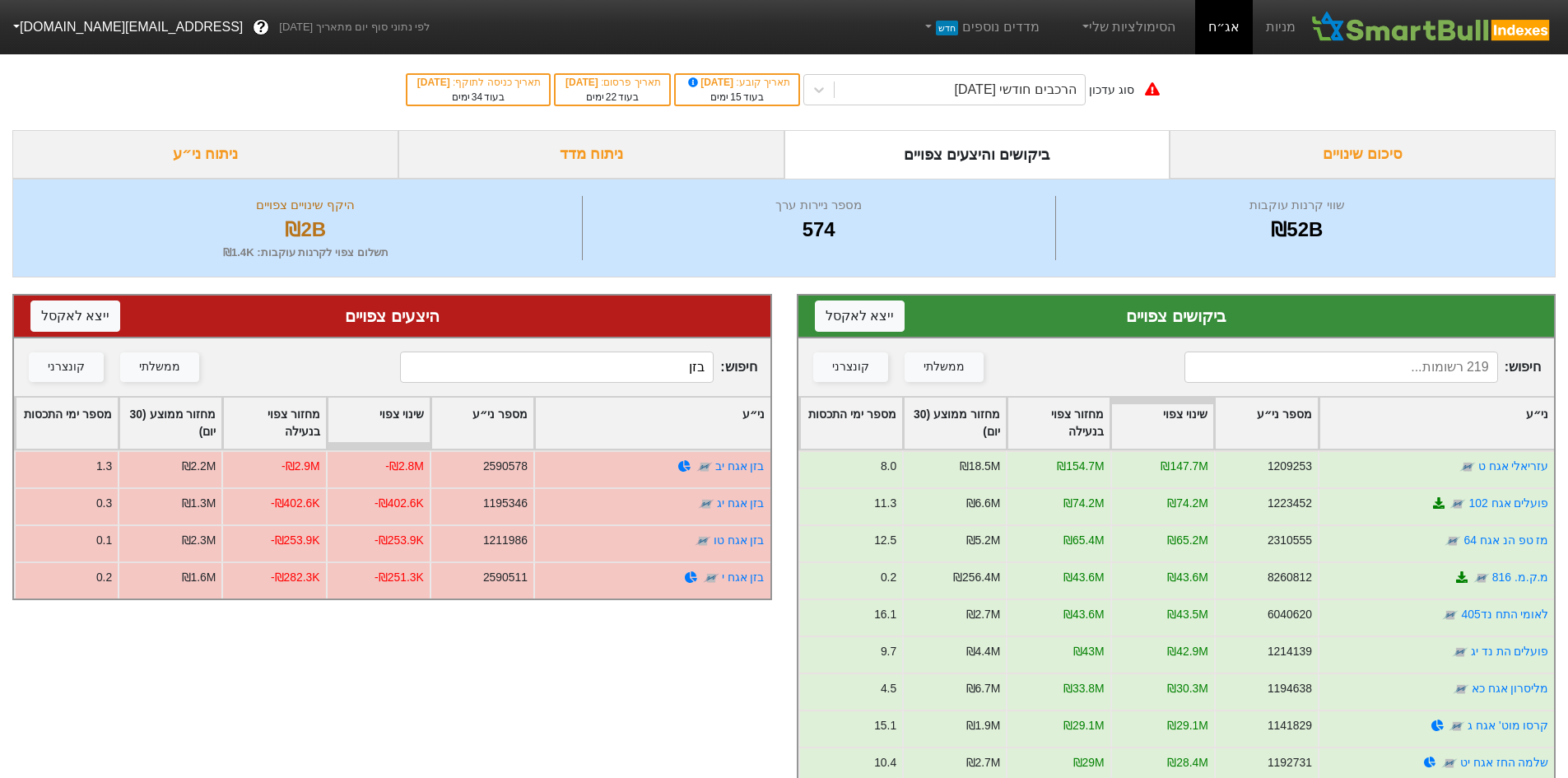
type input "בזן"
